Goal: Find specific page/section: Find specific page/section

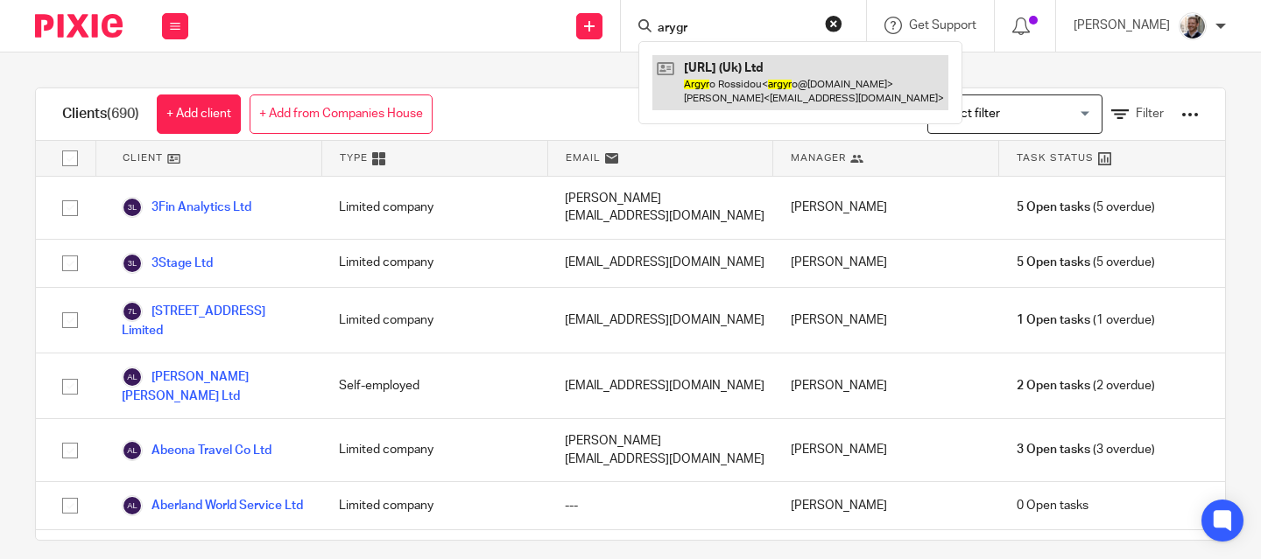
type input "arygr"
click at [811, 96] on link at bounding box center [800, 82] width 296 height 54
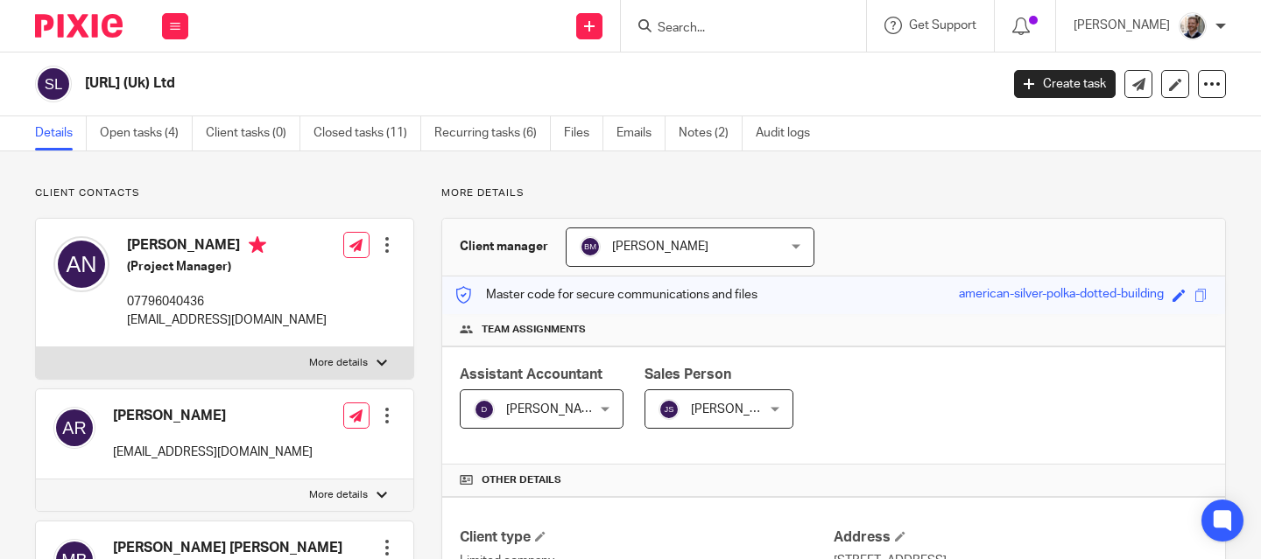
click at [727, 31] on input "Search" at bounding box center [735, 29] width 158 height 16
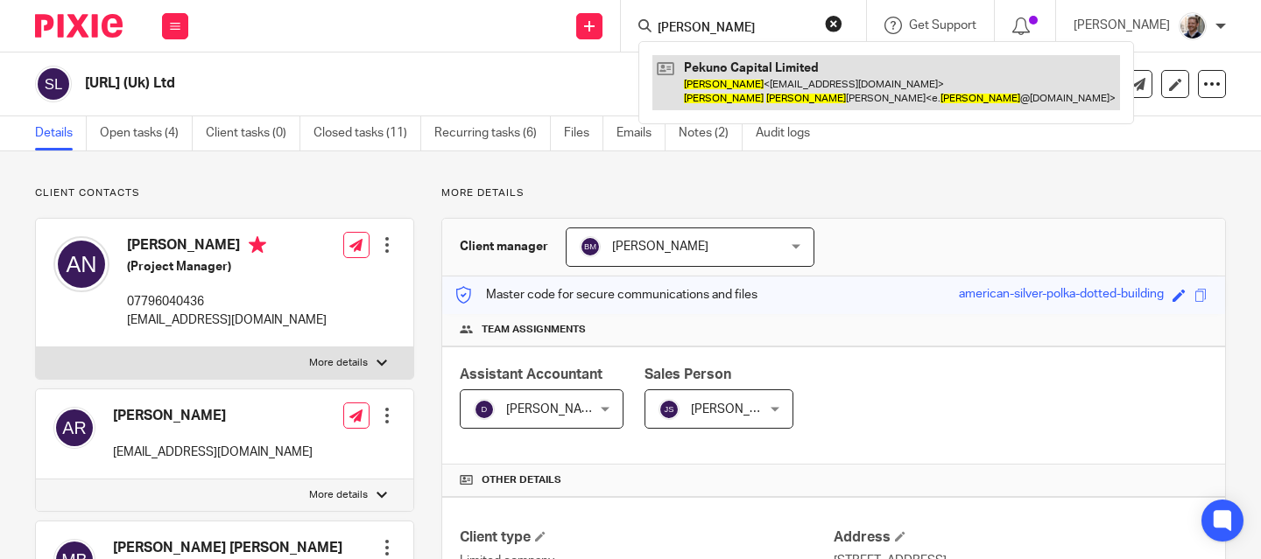
type input "elena gotar"
click at [823, 82] on link at bounding box center [886, 82] width 468 height 54
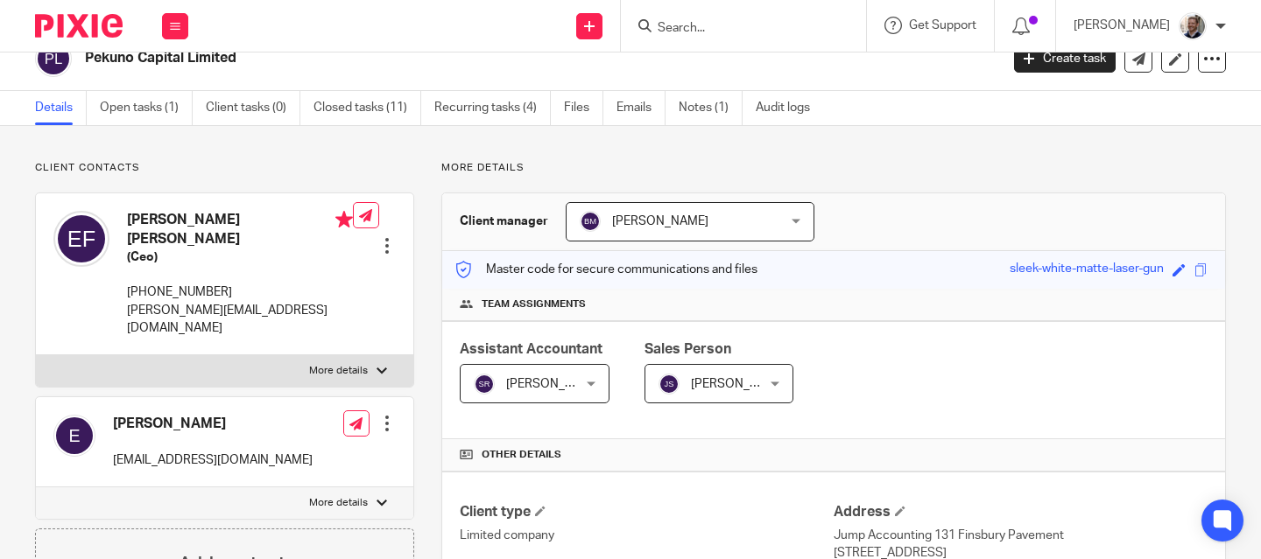
scroll to position [40, 0]
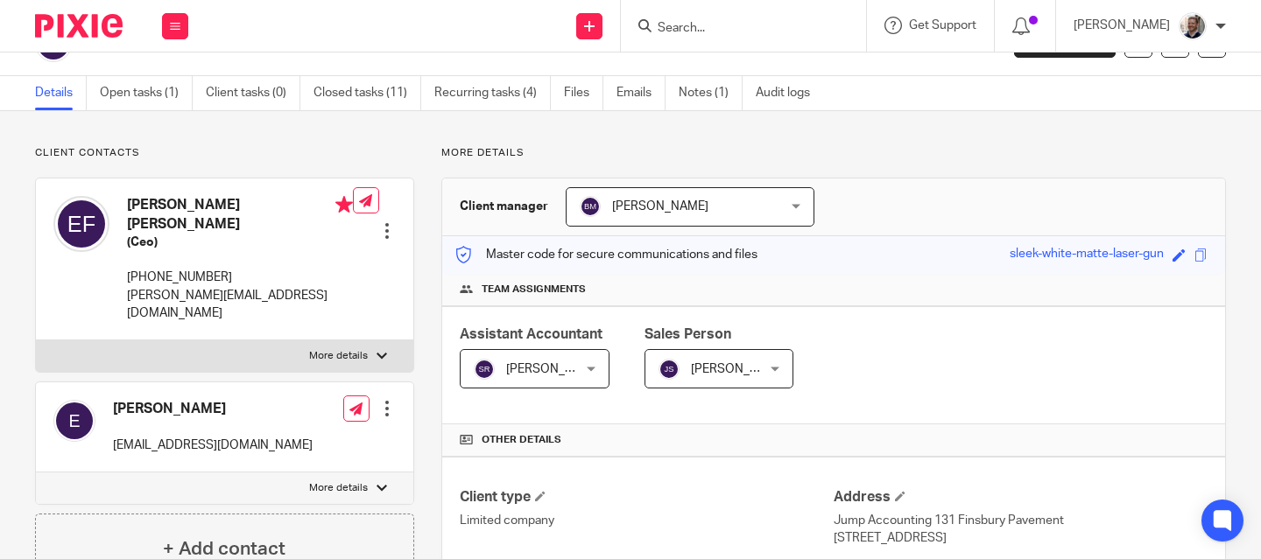
click at [707, 21] on input "Search" at bounding box center [735, 29] width 158 height 16
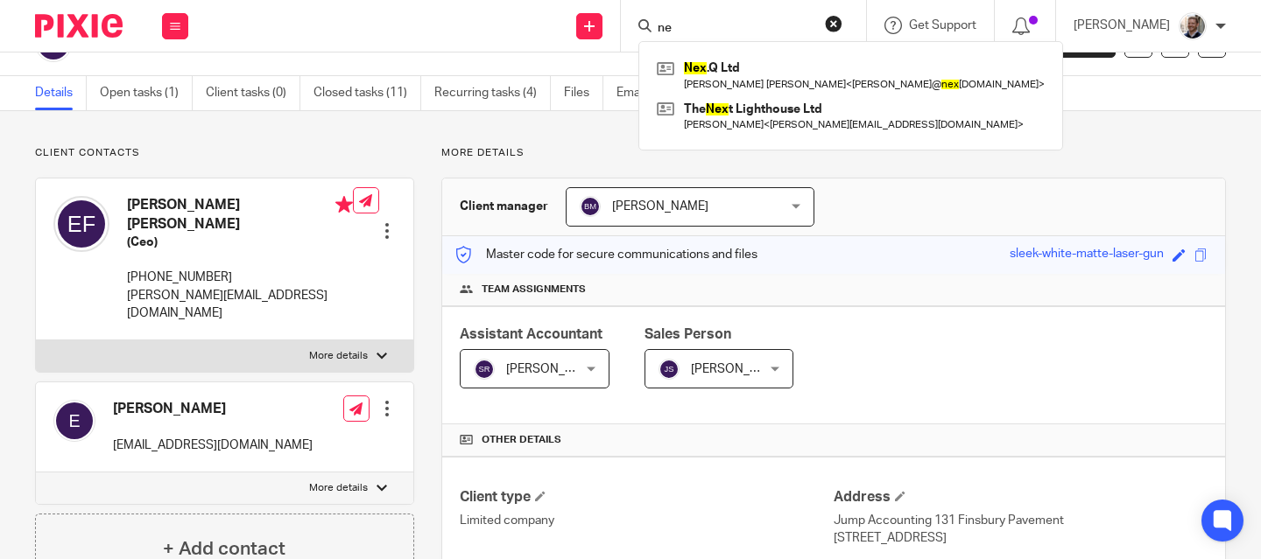
type input "n"
